Goal: Check status

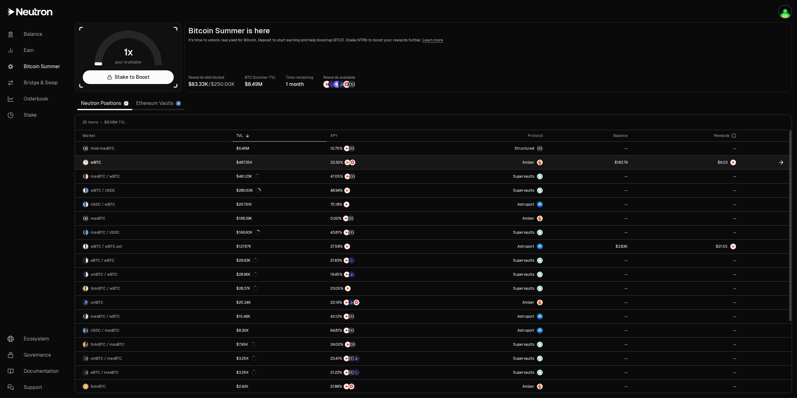
click at [705, 163] on link at bounding box center [685, 163] width 109 height 14
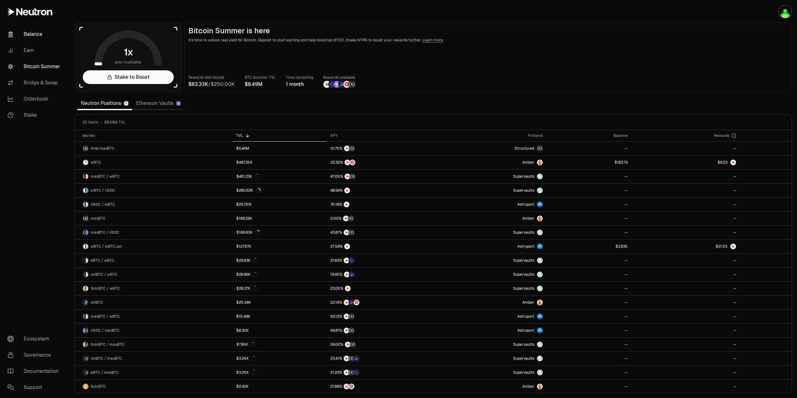
click at [35, 36] on link "Balance" at bounding box center [34, 34] width 65 height 16
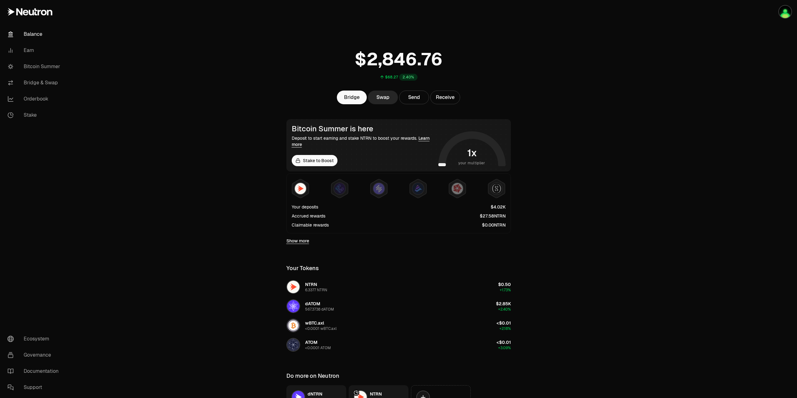
click at [492, 216] on span "8" at bounding box center [492, 216] width 3 height 6
click at [303, 243] on link "Show more" at bounding box center [297, 241] width 23 height 6
